Goal: Information Seeking & Learning: Learn about a topic

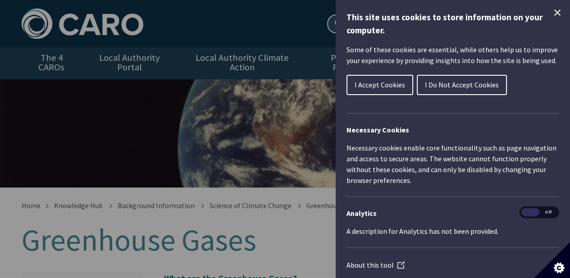
click at [400, 82] on span "I Accept Cookies" at bounding box center [380, 84] width 50 height 9
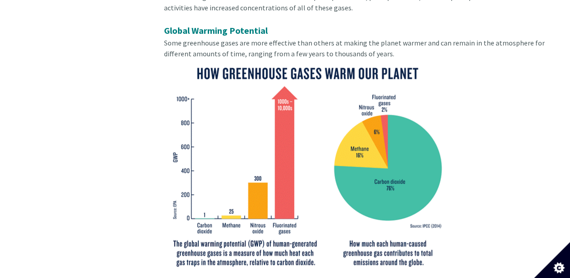
scroll to position [488, 0]
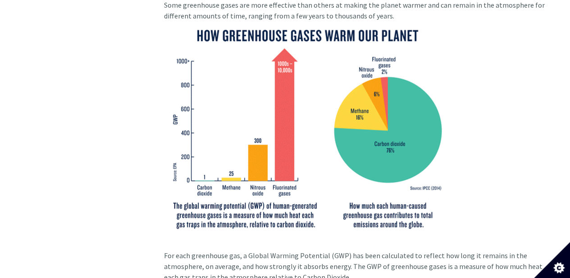
click at [394, 105] on img at bounding box center [307, 128] width 286 height 215
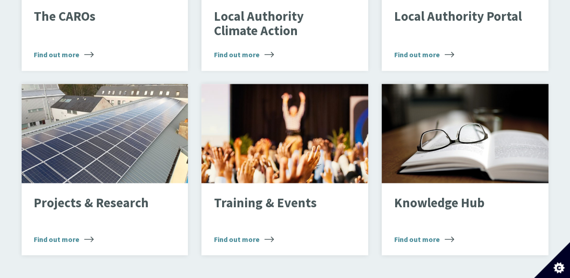
scroll to position [729, 0]
